Goal: Information Seeking & Learning: Learn about a topic

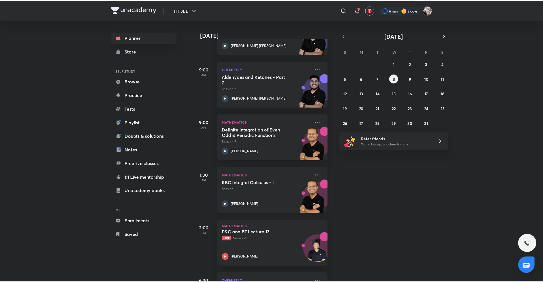
scroll to position [114, 0]
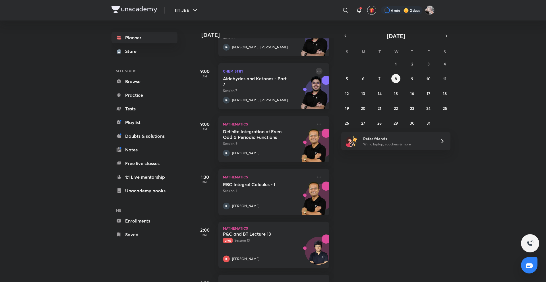
click at [317, 71] on icon at bounding box center [319, 71] width 5 height 1
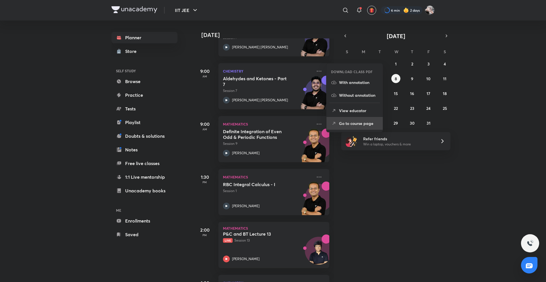
click at [339, 121] on li "Go to course page" at bounding box center [354, 123] width 56 height 13
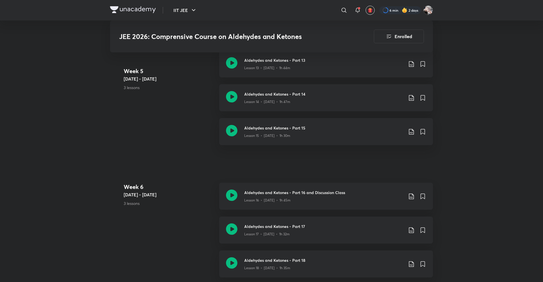
scroll to position [910, 0]
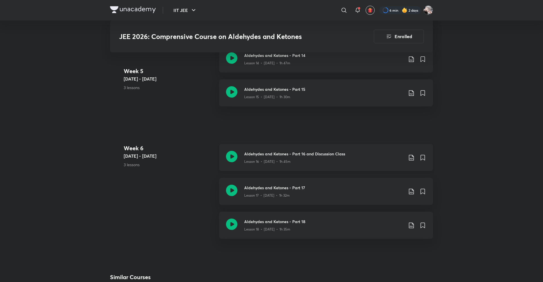
click at [263, 155] on h3 "Aldehydes and Ketones - Part 16 and Discussion Class" at bounding box center [323, 154] width 159 height 6
